Goal: Information Seeking & Learning: Learn about a topic

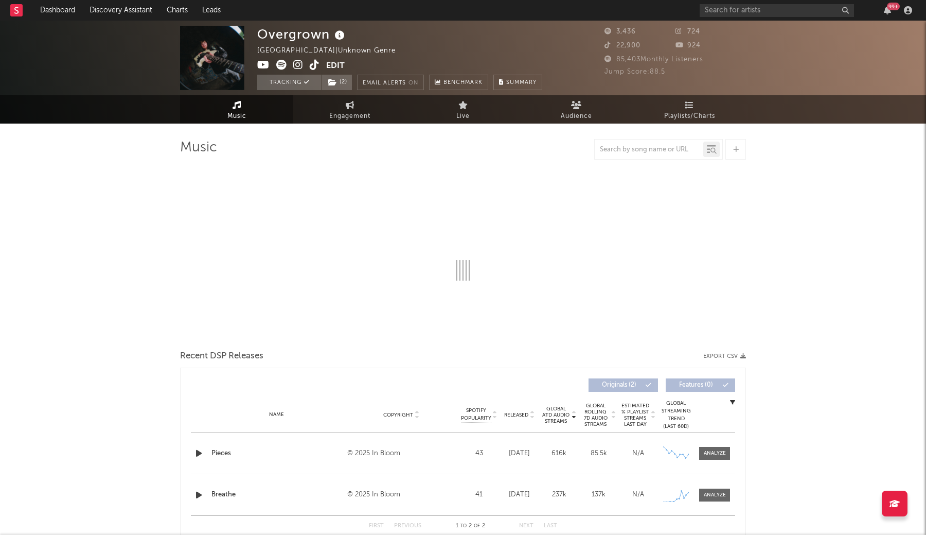
select select "1w"
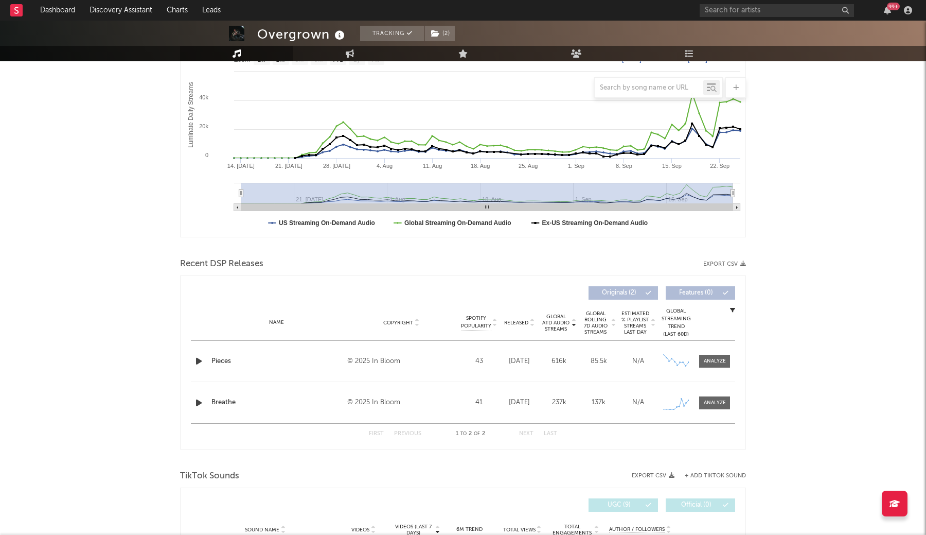
scroll to position [182, 0]
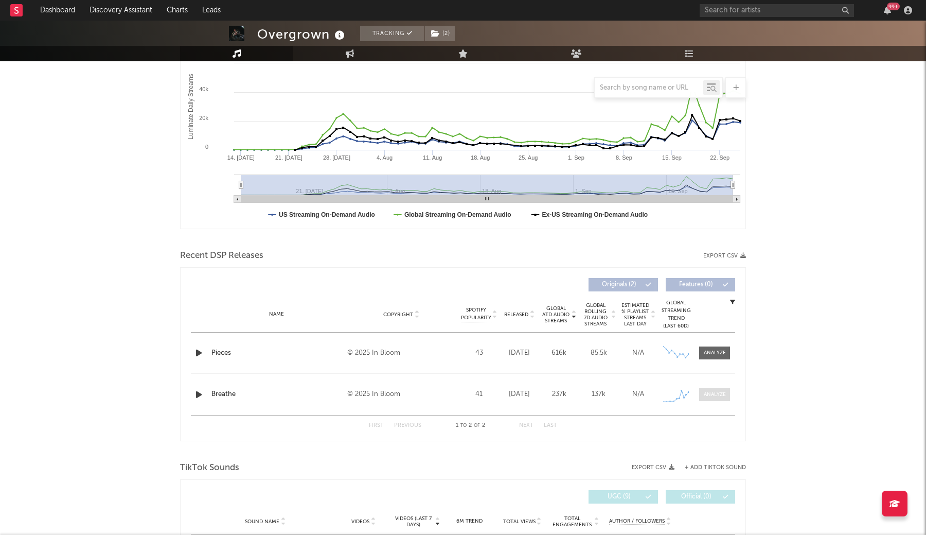
click at [712, 391] on div at bounding box center [715, 395] width 22 height 8
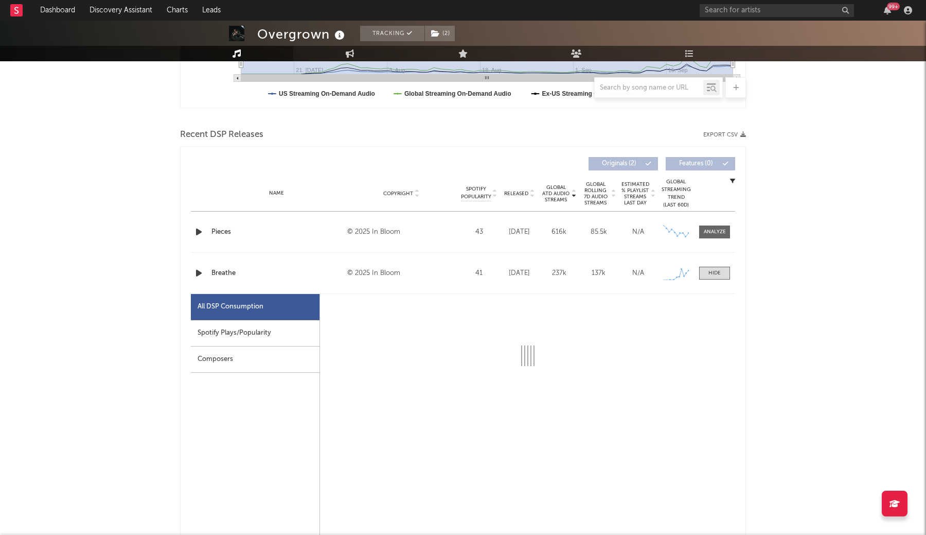
select select "1w"
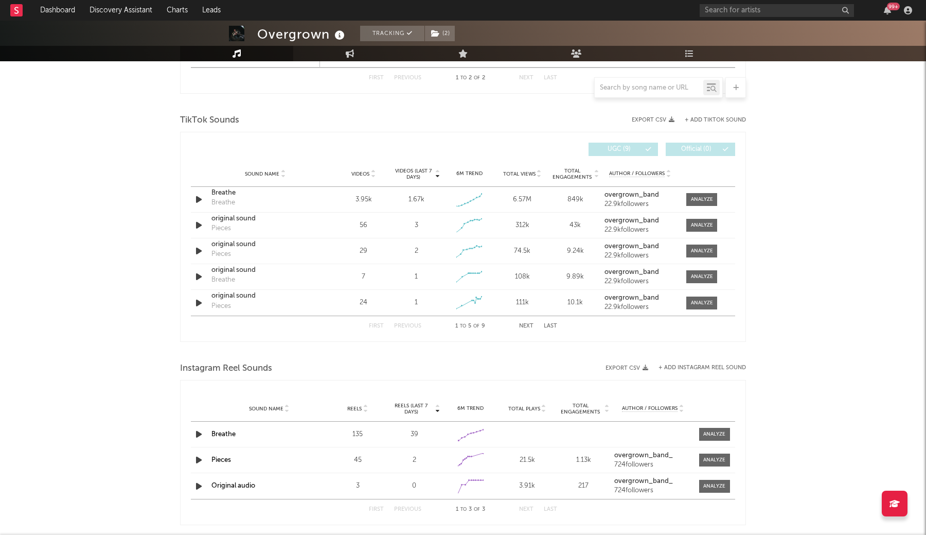
scroll to position [1019, 0]
click at [697, 197] on div at bounding box center [702, 199] width 22 height 8
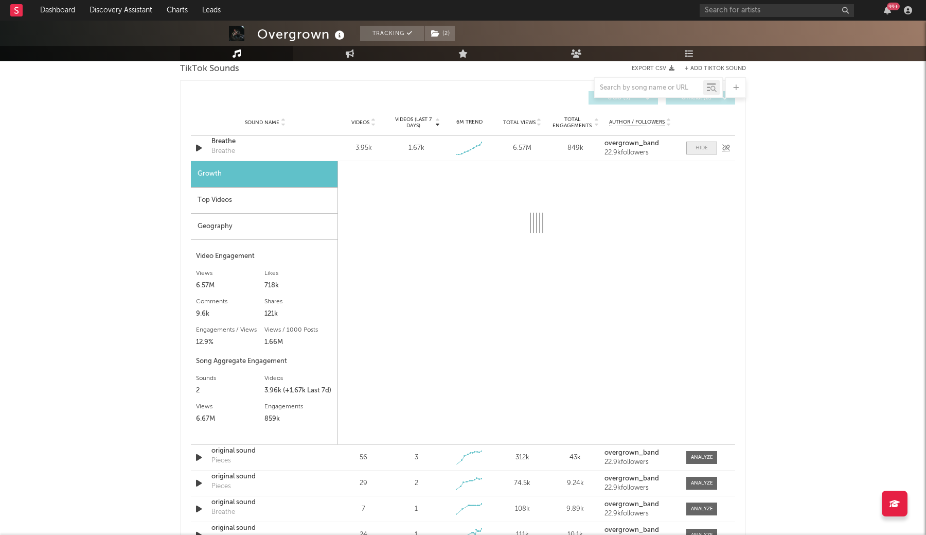
select select "1w"
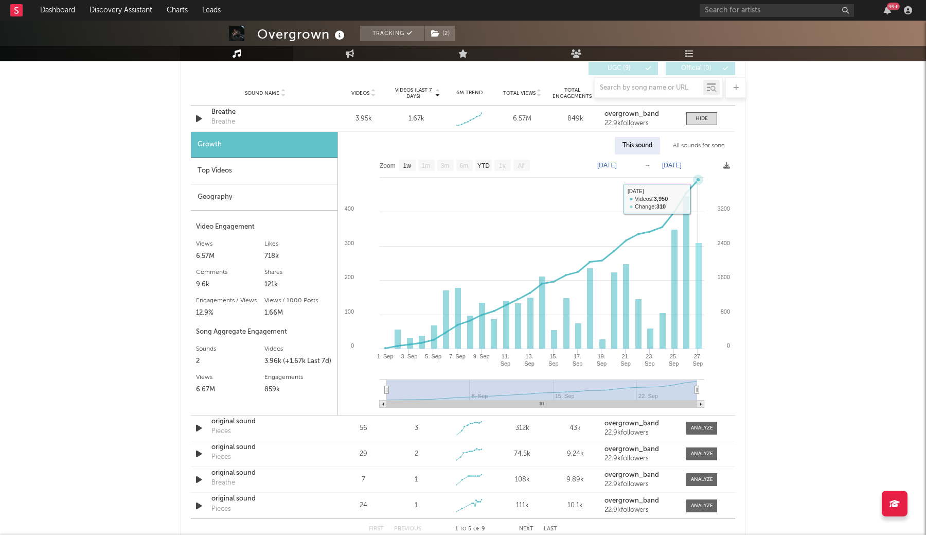
scroll to position [1103, 0]
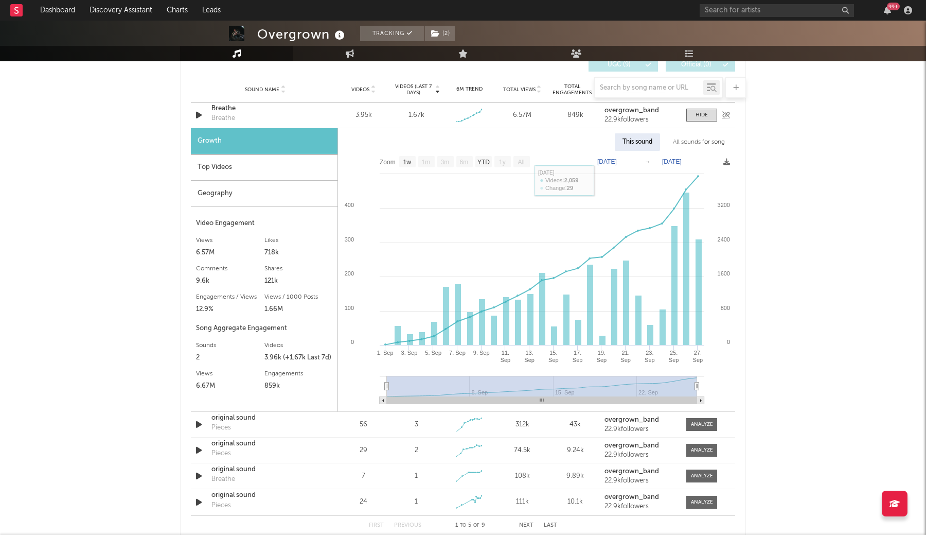
click at [228, 119] on div "Breathe" at bounding box center [224, 118] width 24 height 10
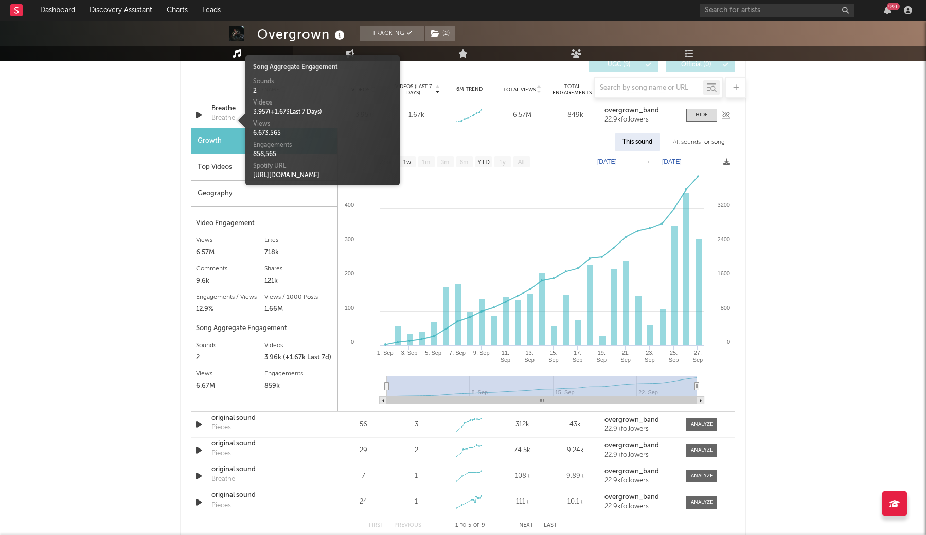
click at [223, 110] on div "Breathe" at bounding box center [266, 108] width 108 height 10
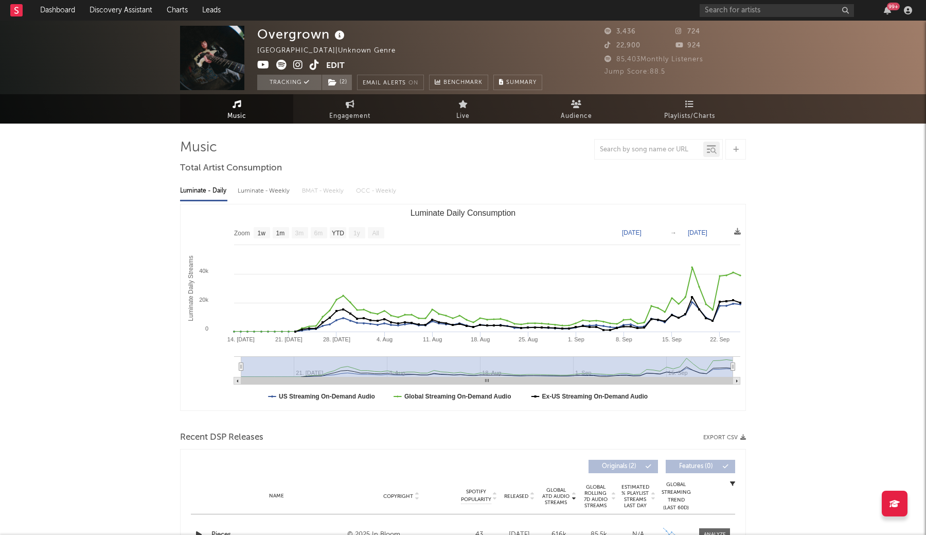
scroll to position [0, 0]
click at [284, 190] on div "Luminate - Weekly" at bounding box center [265, 190] width 54 height 17
select select "1w"
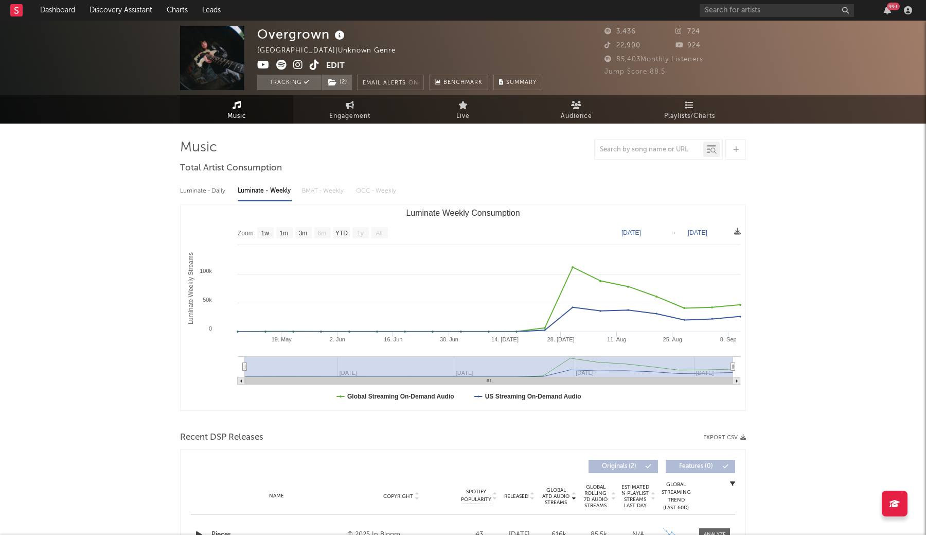
click at [204, 188] on div "Luminate - Daily" at bounding box center [203, 190] width 47 height 17
select select "1w"
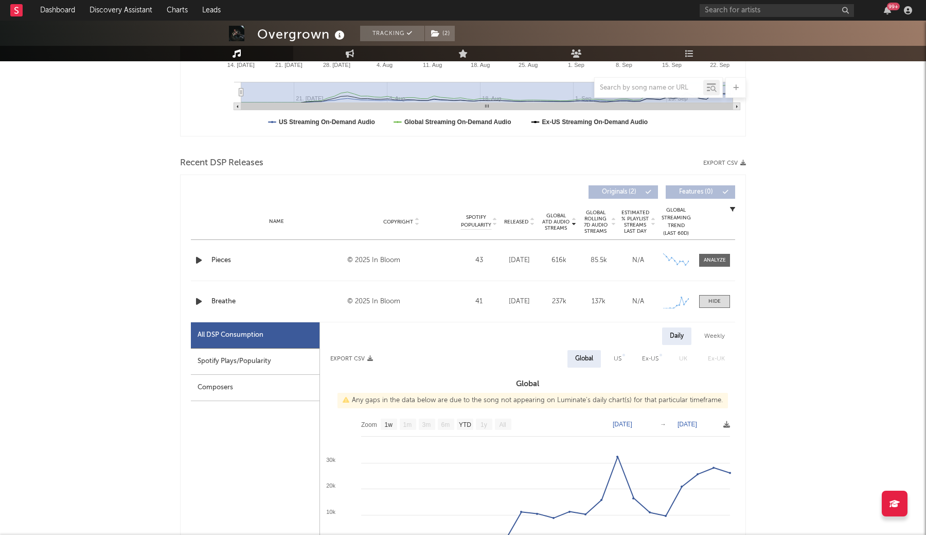
scroll to position [276, 0]
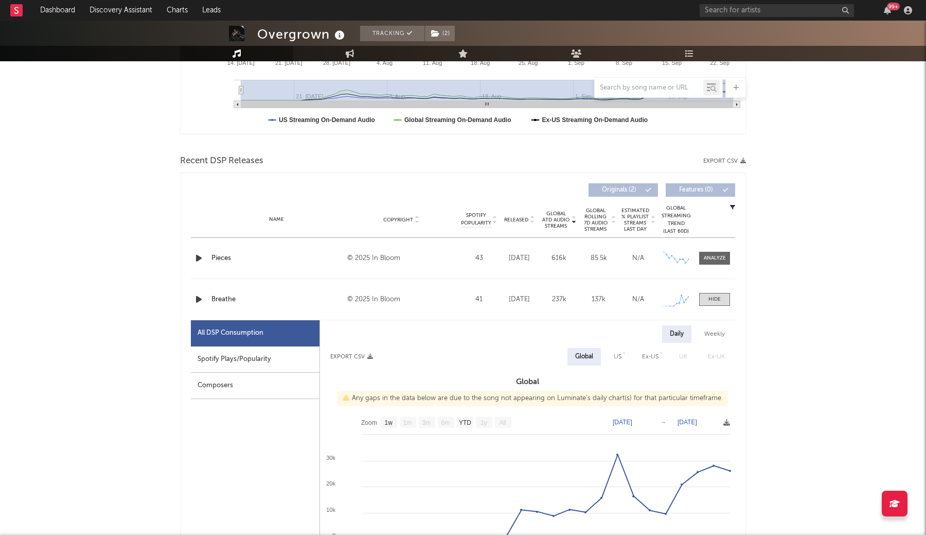
click at [719, 250] on div "Name Pieces Copyright © 2025 In Bloom Label In Bloom Album Names Breathe, Piece…" at bounding box center [463, 258] width 544 height 41
click at [718, 258] on div at bounding box center [715, 258] width 22 height 8
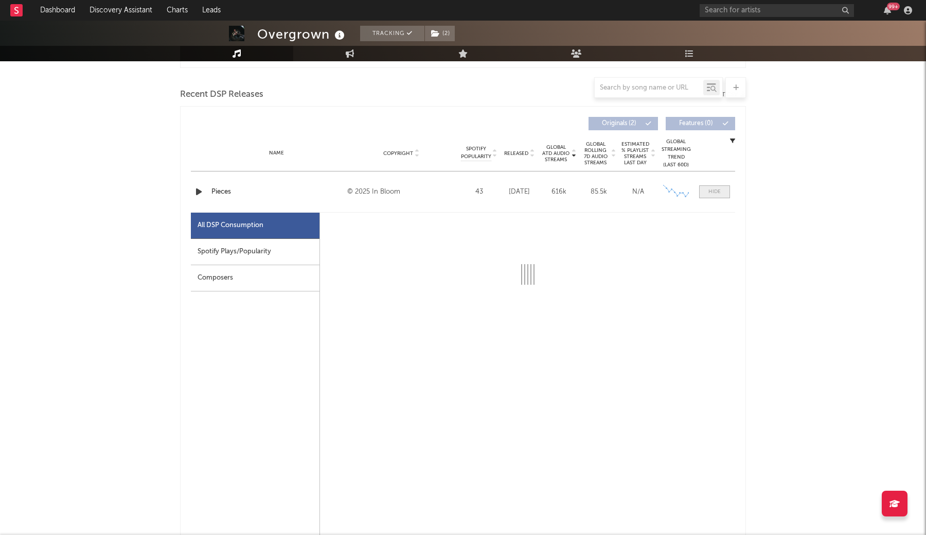
scroll to position [343, 0]
select select "1w"
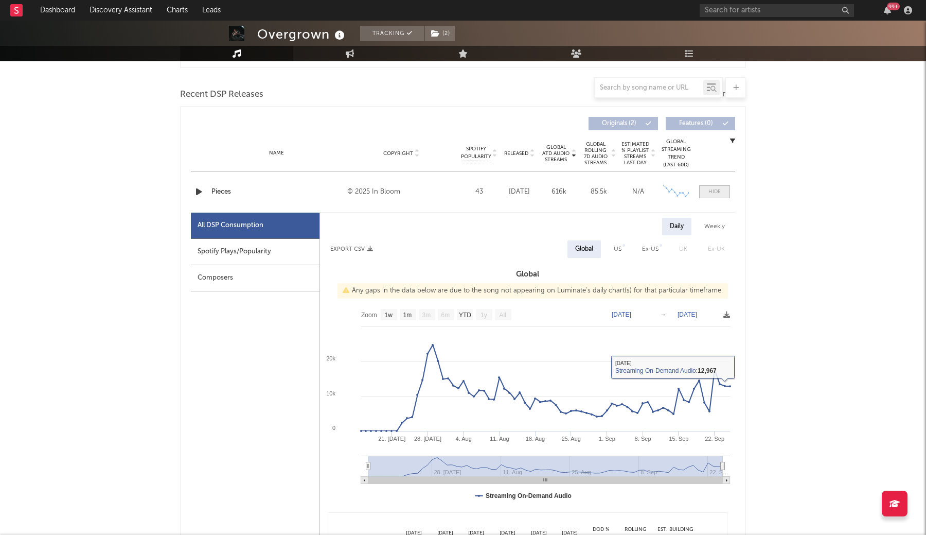
click at [719, 191] on div at bounding box center [715, 192] width 12 height 8
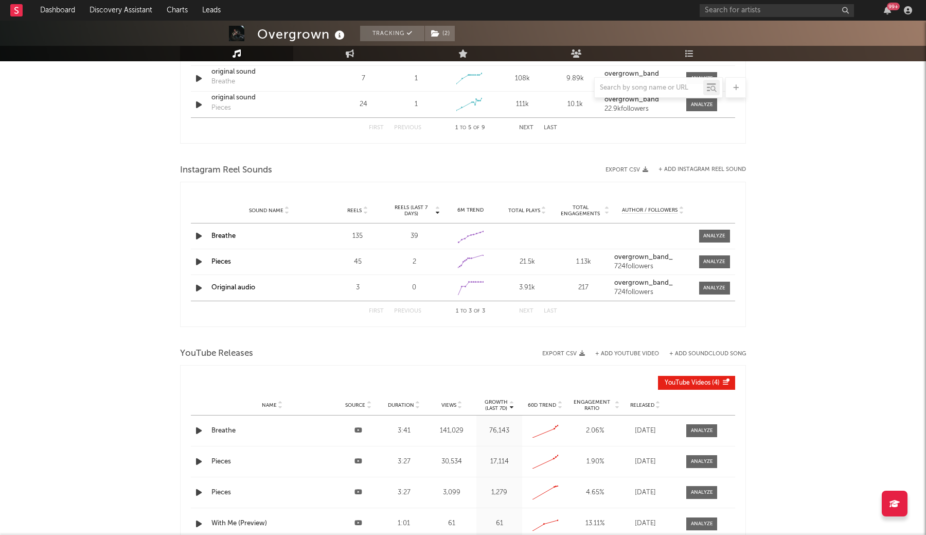
scroll to position [1503, 0]
